Goal: Information Seeking & Learning: Compare options

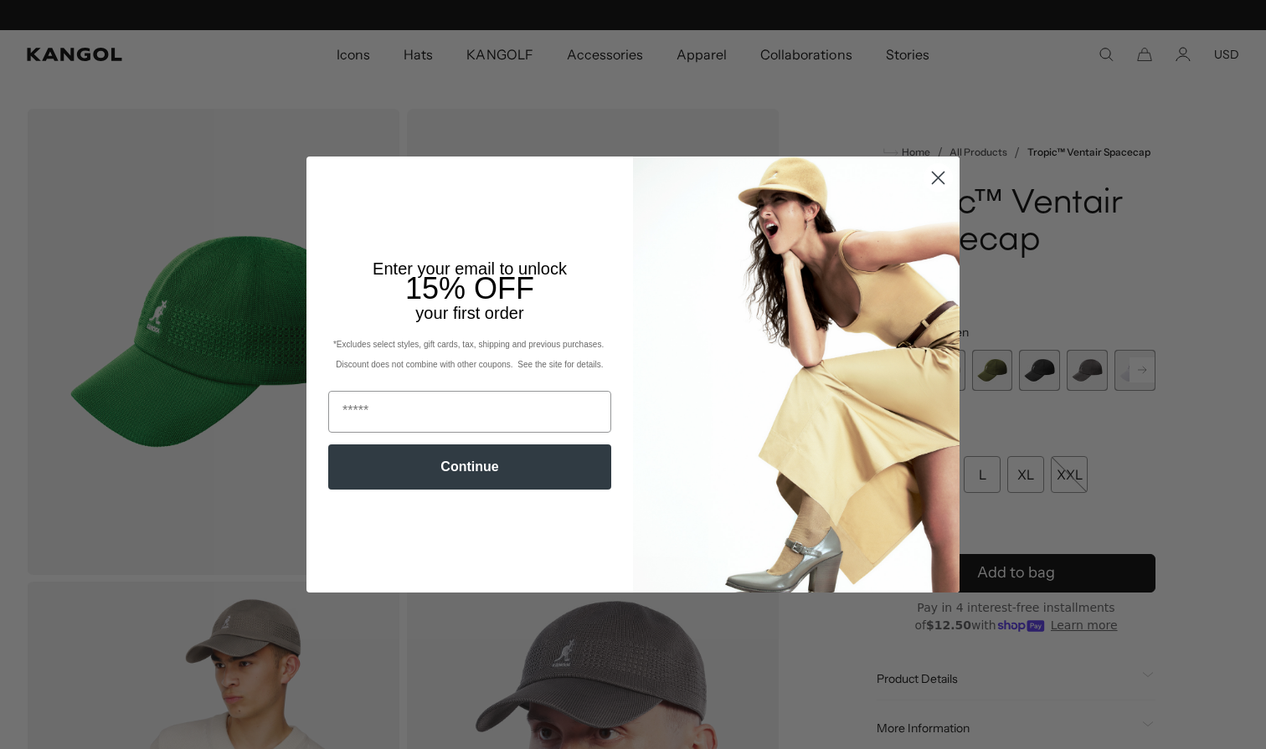
scroll to position [0, 345]
